Goal: Navigation & Orientation: Find specific page/section

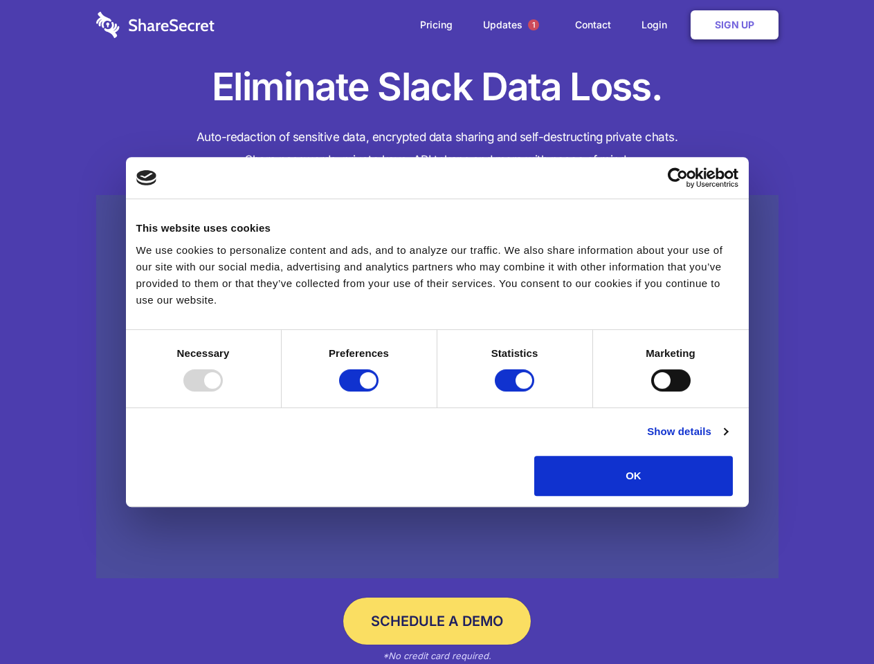
click at [223, 392] on div at bounding box center [202, 381] width 39 height 22
click at [379, 392] on input "Preferences" at bounding box center [358, 381] width 39 height 22
checkbox input "false"
click at [516, 392] on input "Statistics" at bounding box center [514, 381] width 39 height 22
checkbox input "false"
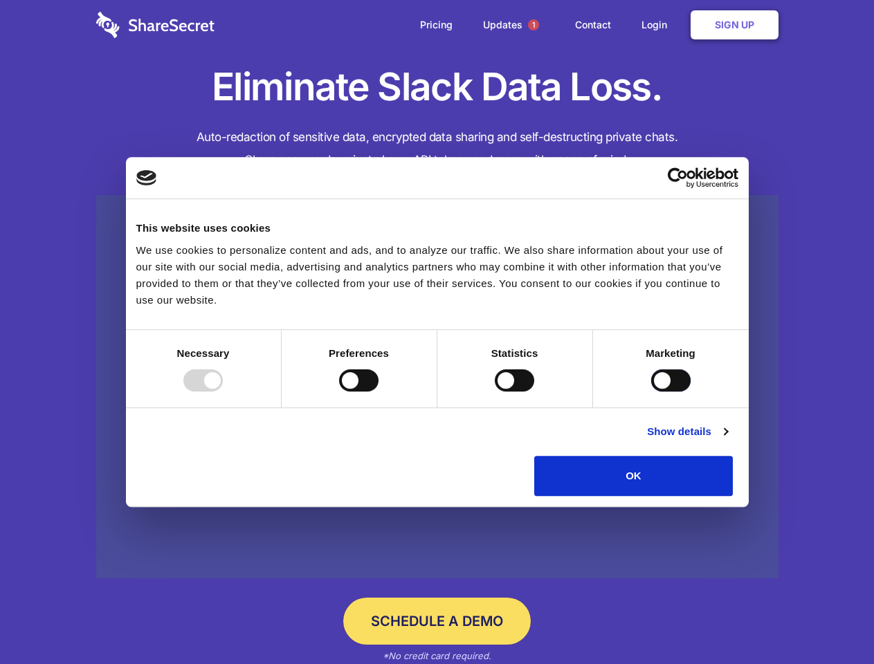
click at [651, 392] on input "Marketing" at bounding box center [670, 381] width 39 height 22
checkbox input "true"
click at [727, 440] on link "Show details" at bounding box center [687, 431] width 80 height 17
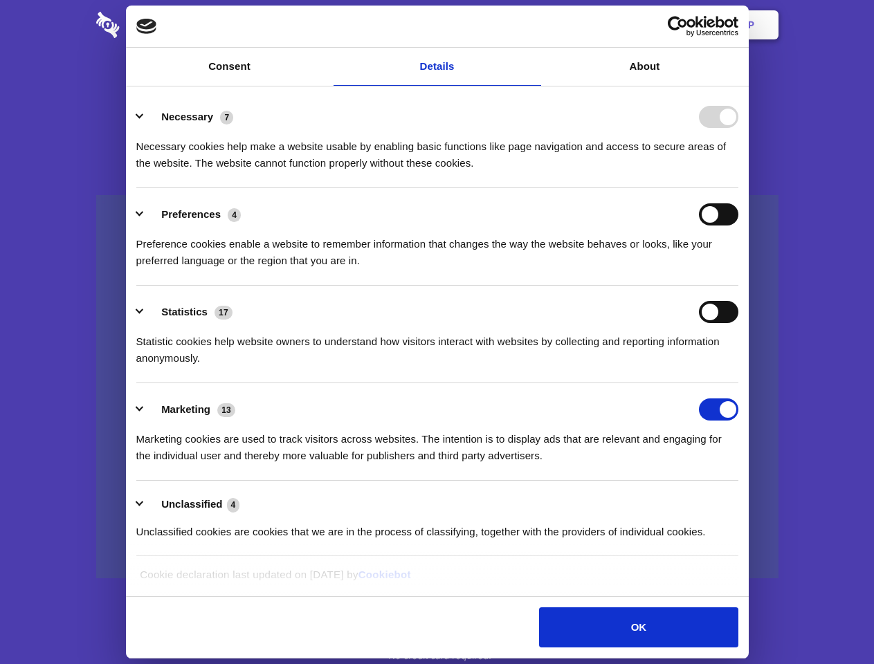
click at [738, 188] on li "Necessary 7 Necessary cookies help make a website usable by enabling basic func…" at bounding box center [437, 140] width 602 height 98
click at [533, 25] on span "1" at bounding box center [533, 24] width 11 height 11
